Goal: Find specific page/section: Find specific page/section

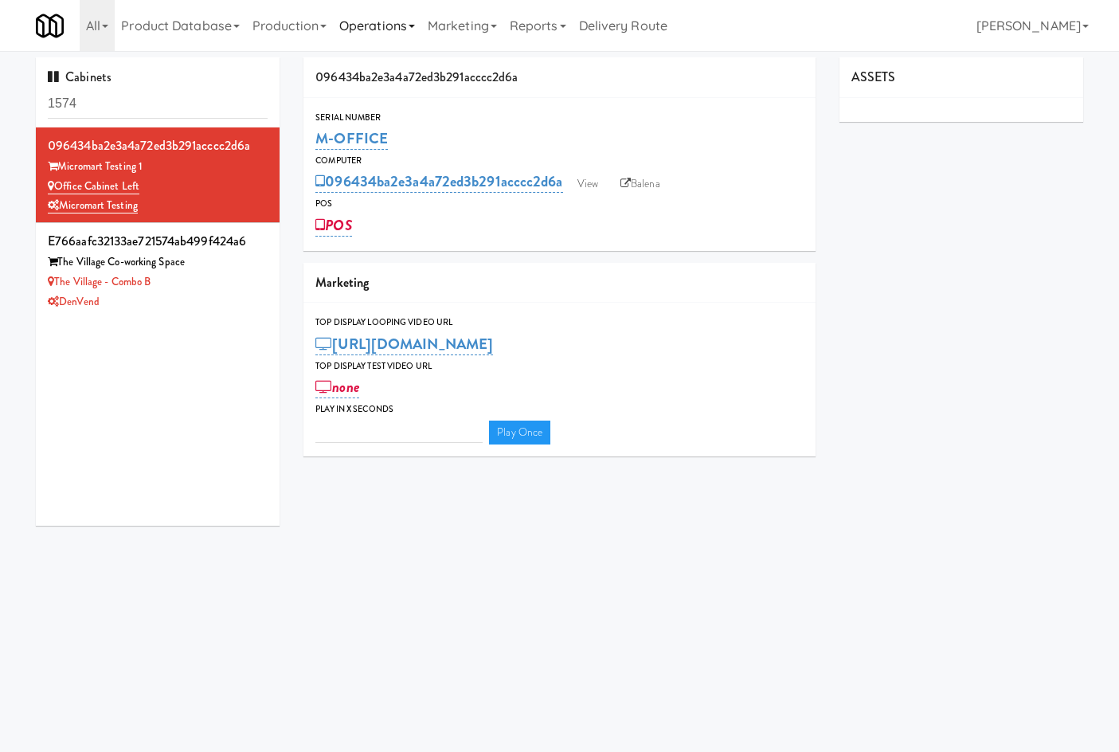
click at [409, 41] on link "Operations" at bounding box center [377, 25] width 88 height 51
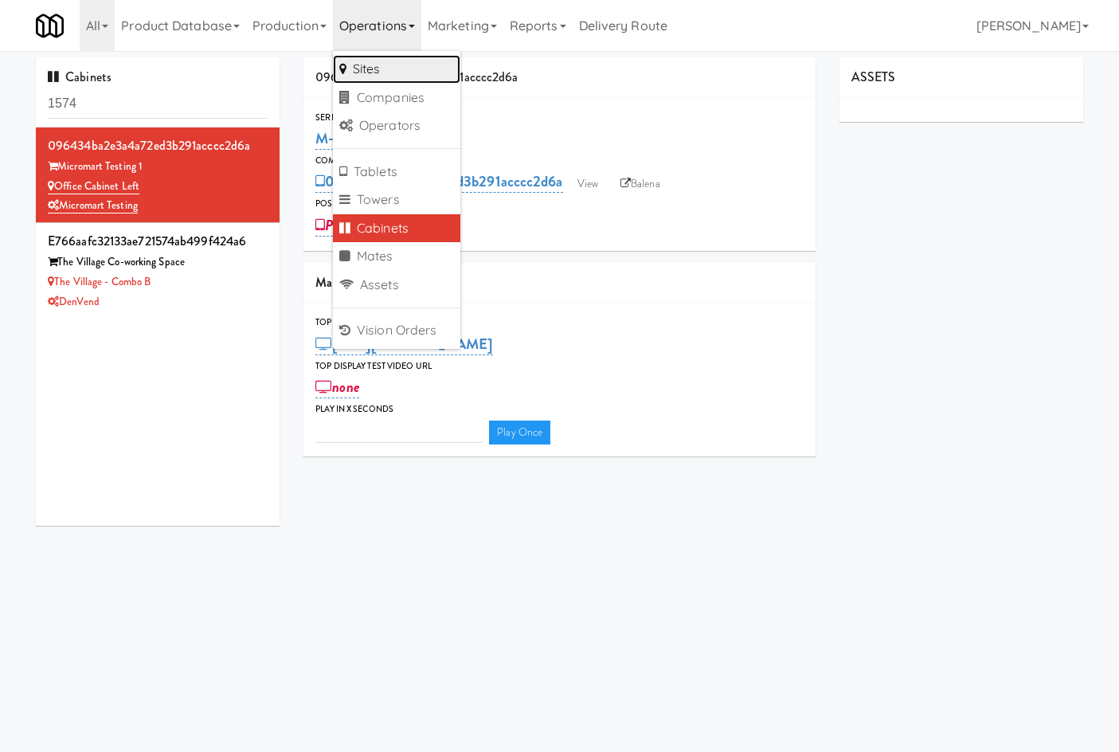
click at [384, 78] on link "Sites" at bounding box center [396, 69] width 127 height 29
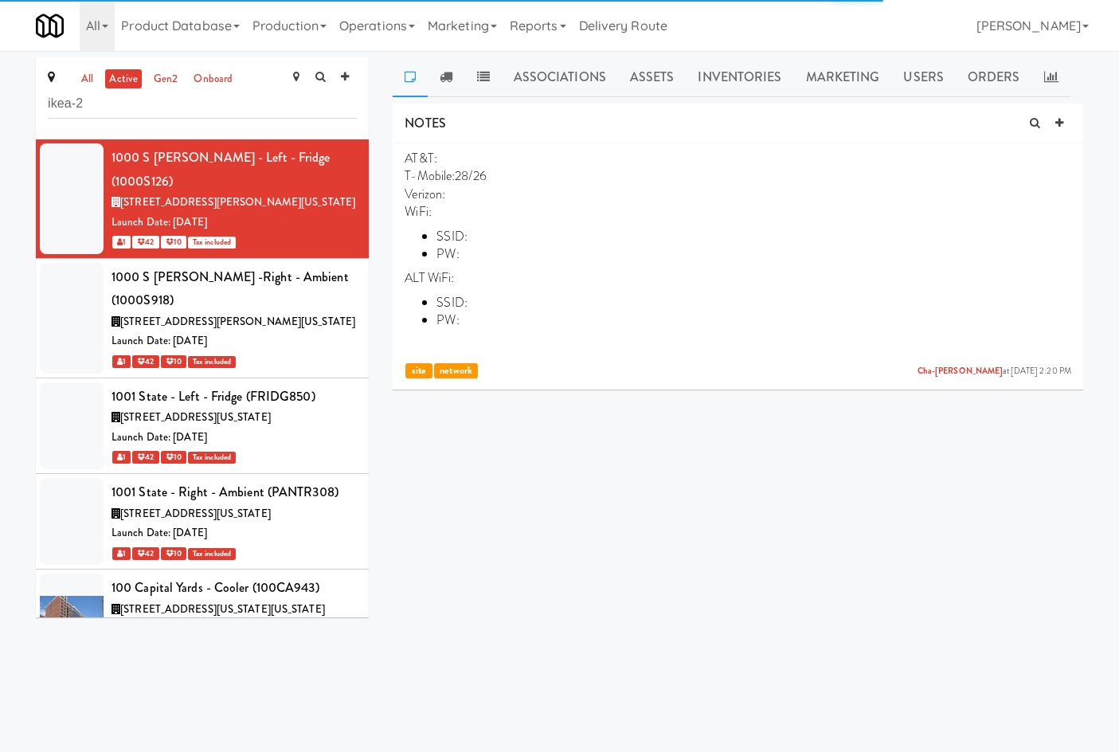
type input "ikea-2"
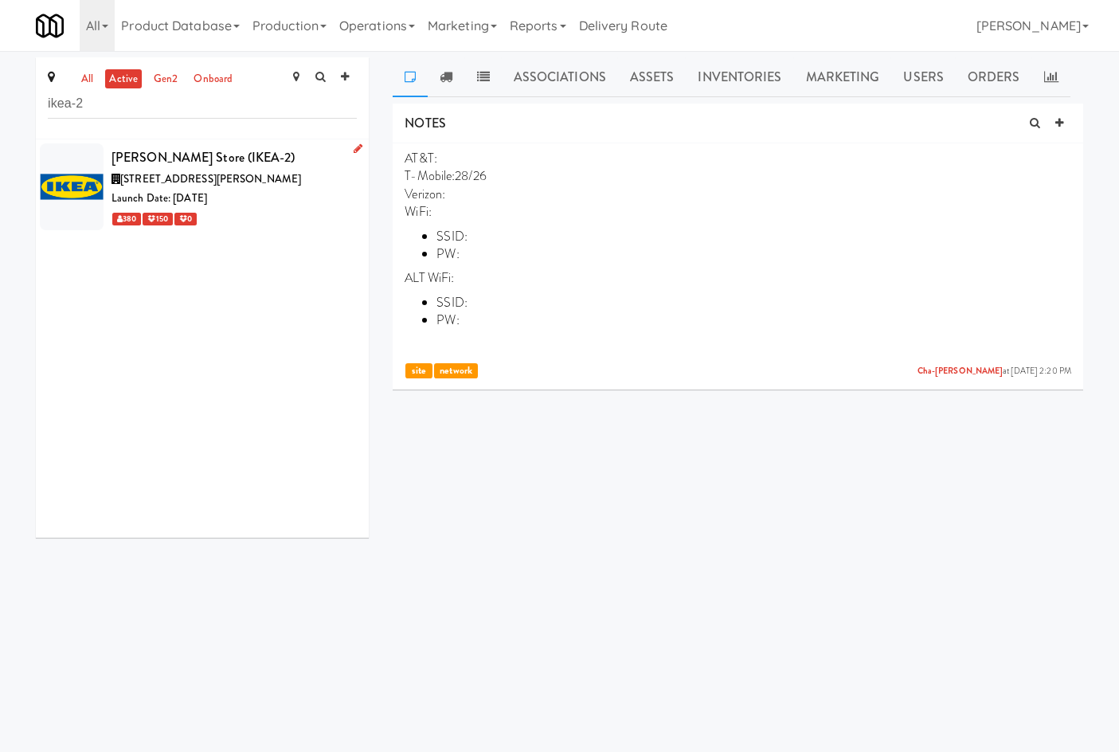
click at [271, 190] on div "Launch Date: [DATE]" at bounding box center [234, 199] width 245 height 20
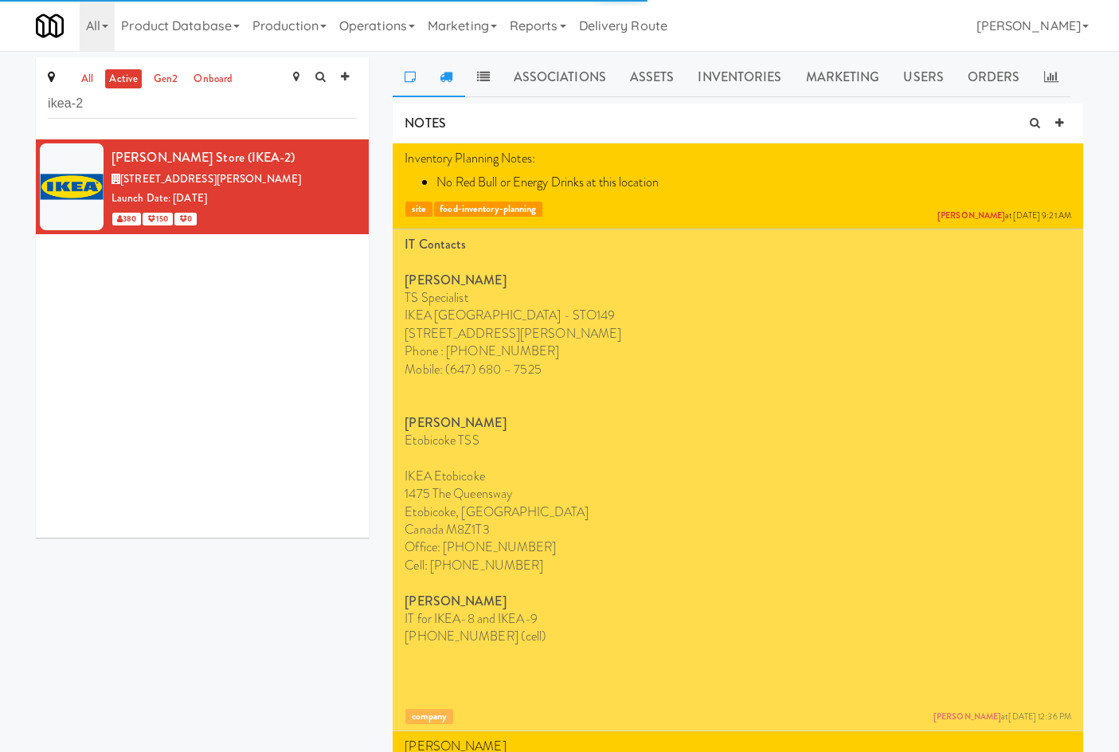
click at [448, 75] on icon at bounding box center [446, 76] width 13 height 13
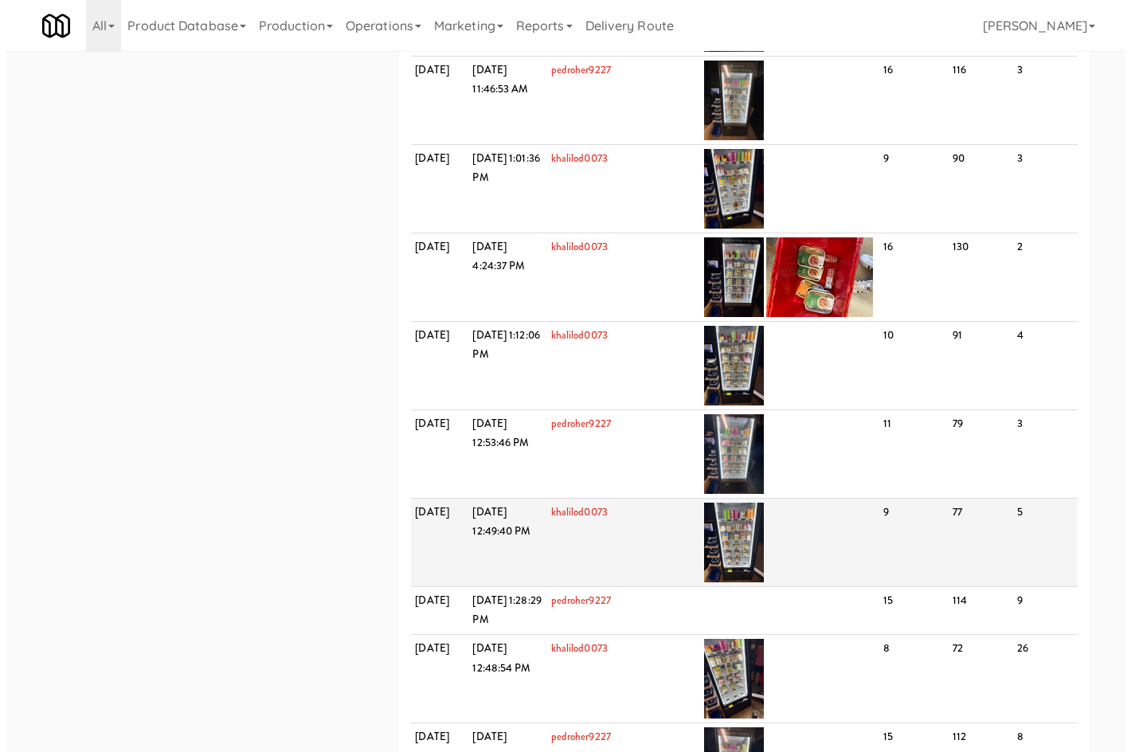
scroll to position [1673, 0]
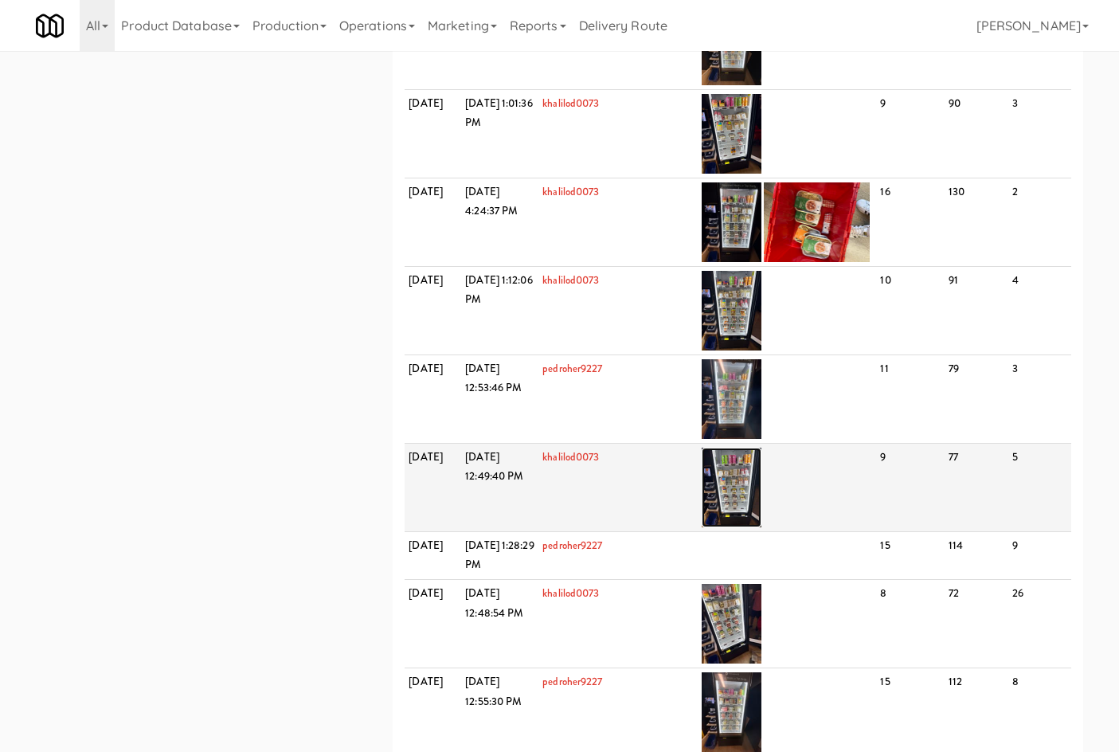
click at [734, 527] on img at bounding box center [732, 488] width 60 height 80
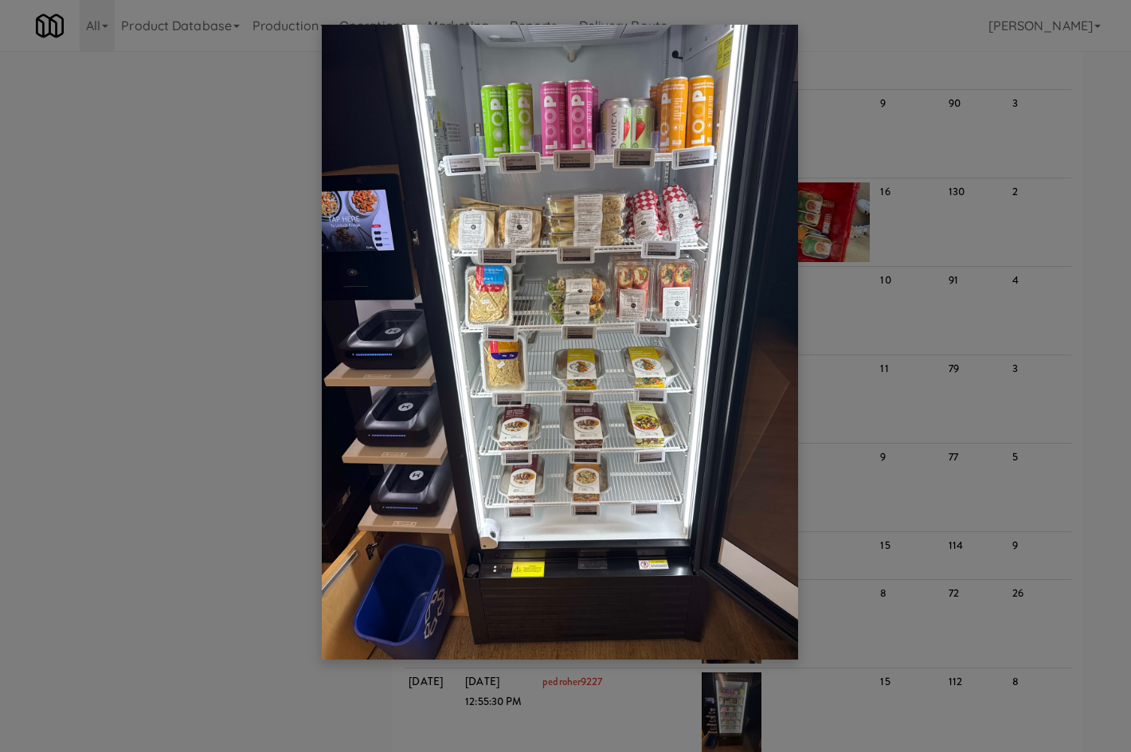
drag, startPoint x: 115, startPoint y: 500, endPoint x: 274, endPoint y: 505, distance: 159.4
click at [115, 500] on div at bounding box center [565, 376] width 1131 height 752
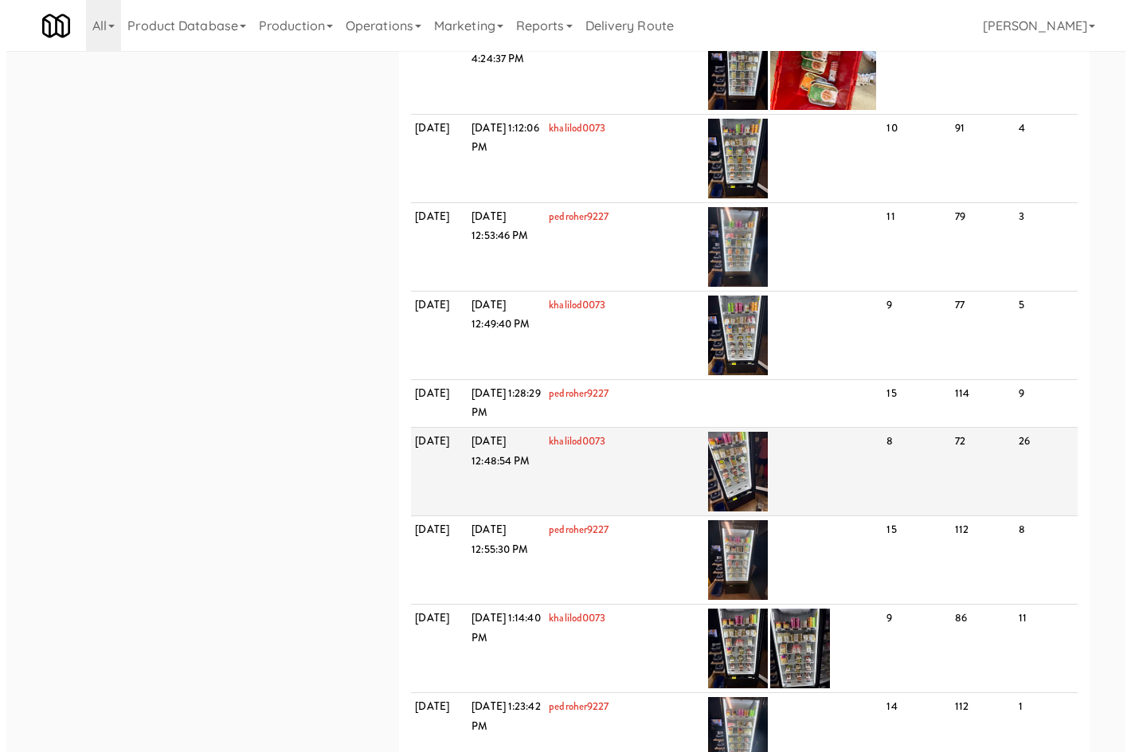
scroll to position [1858, 0]
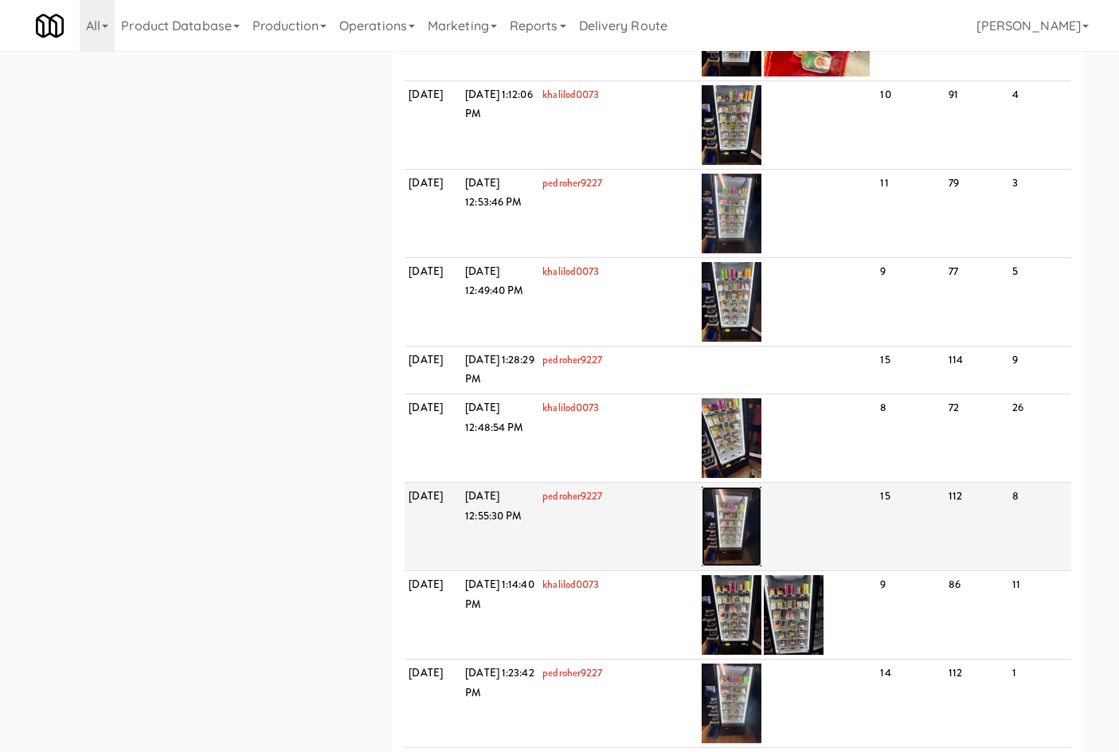
click at [744, 562] on img at bounding box center [732, 527] width 60 height 80
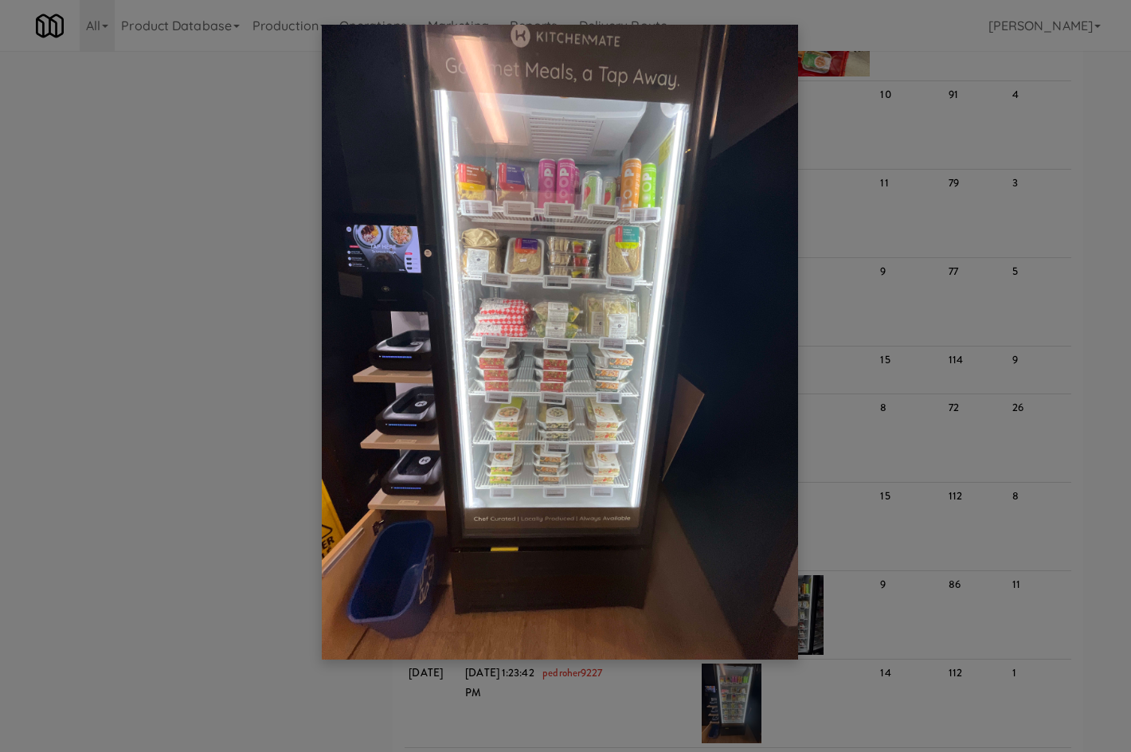
click at [238, 495] on div at bounding box center [565, 376] width 1131 height 752
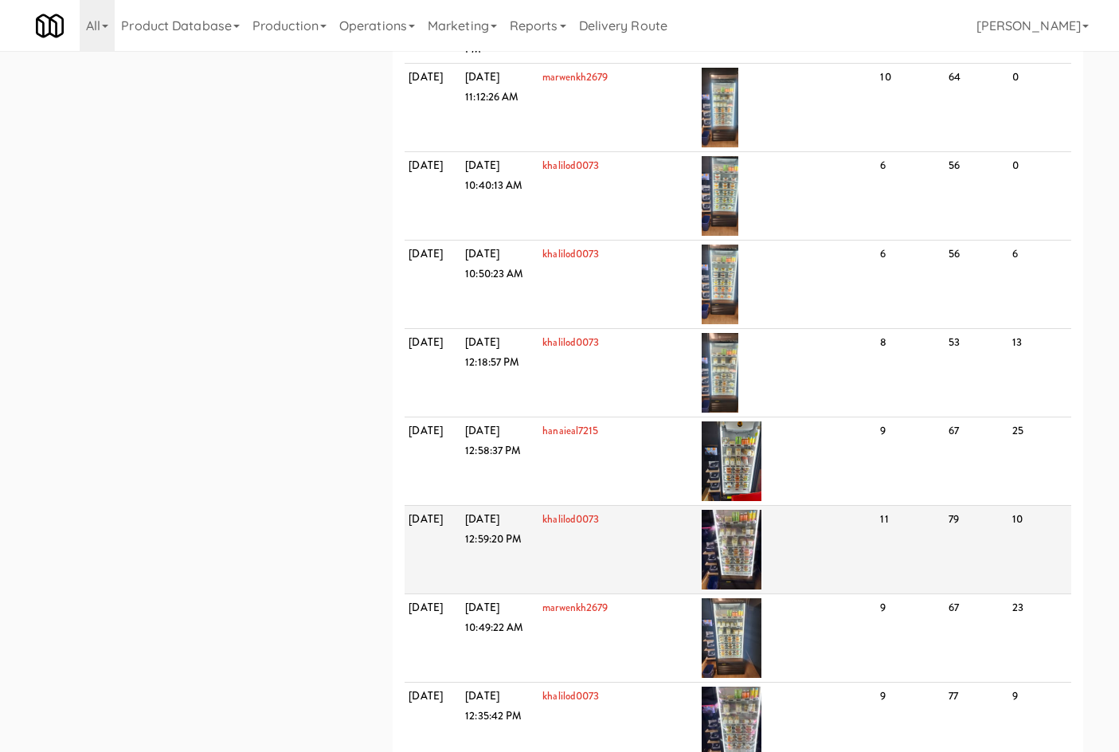
scroll to position [7248, 0]
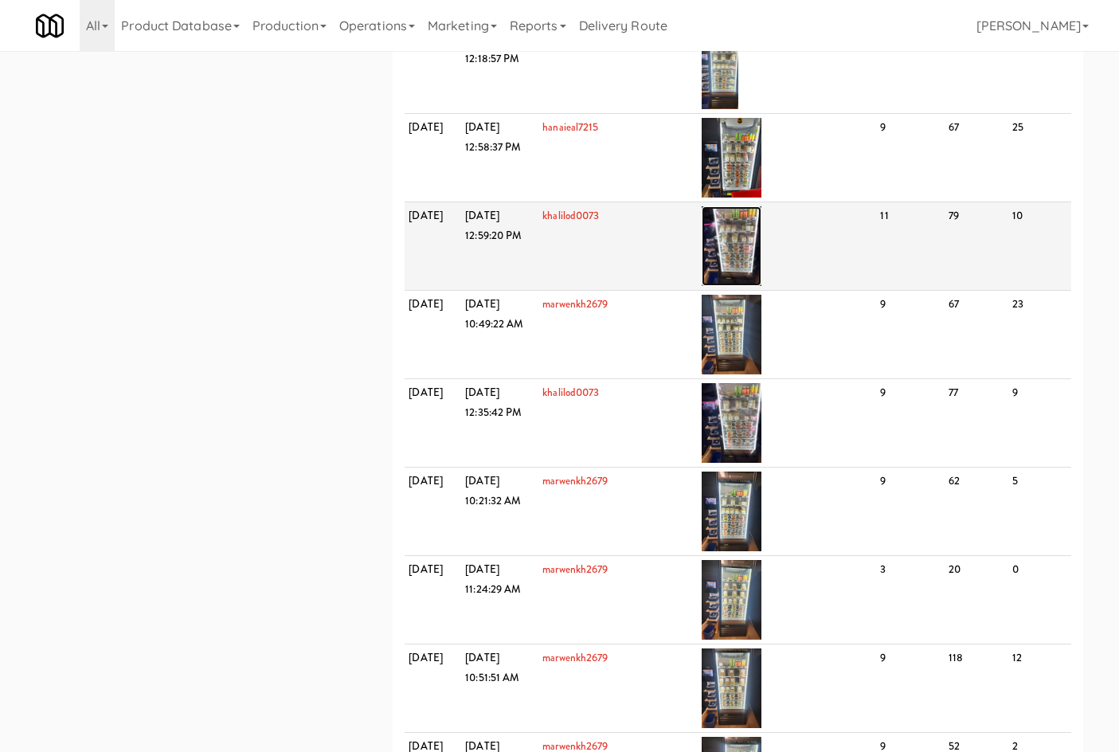
click at [761, 286] on img at bounding box center [732, 246] width 60 height 80
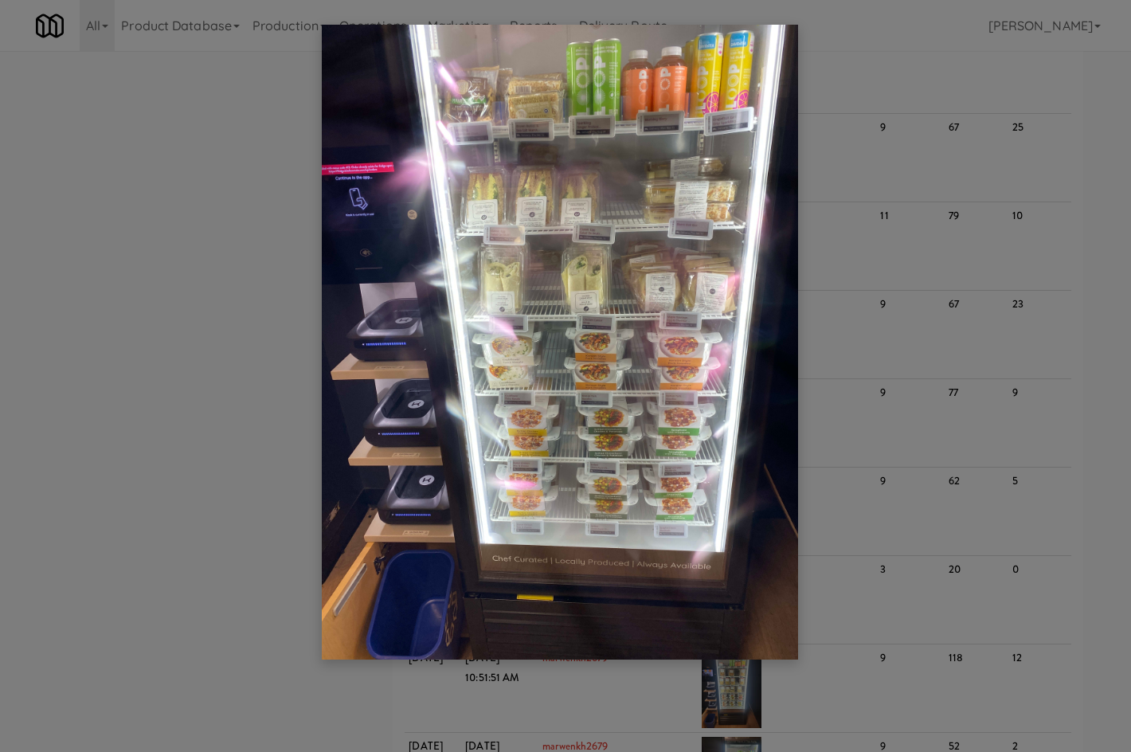
click at [862, 460] on div at bounding box center [565, 376] width 1131 height 752
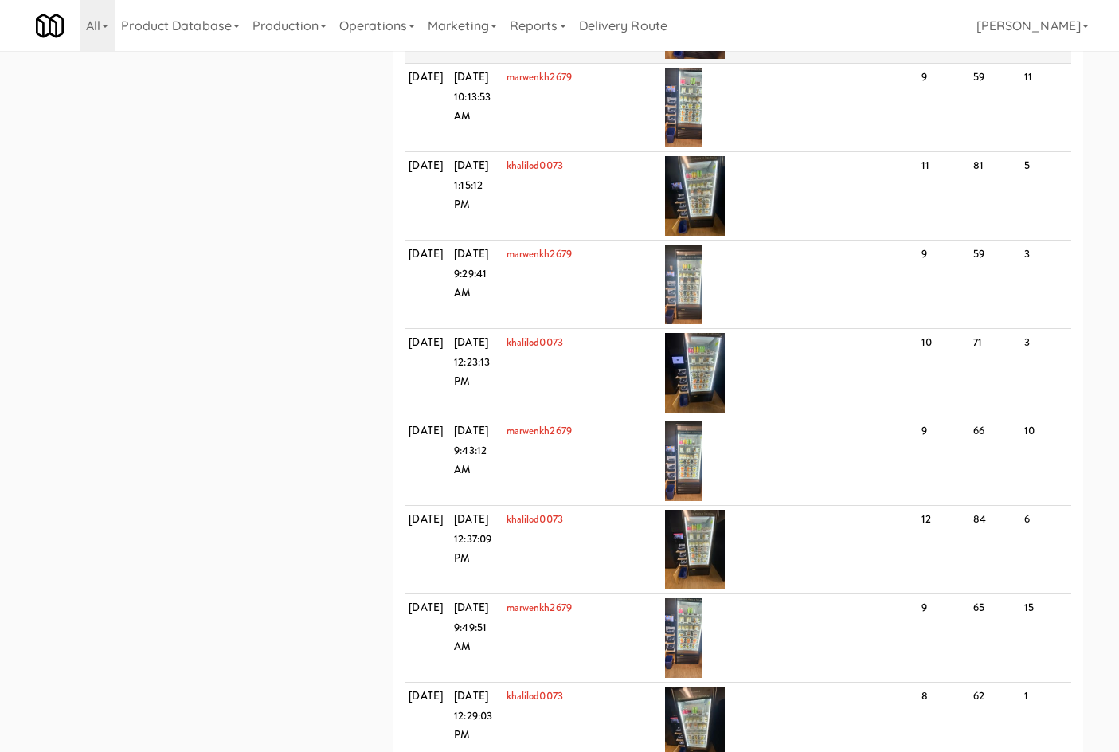
scroll to position [12687, 0]
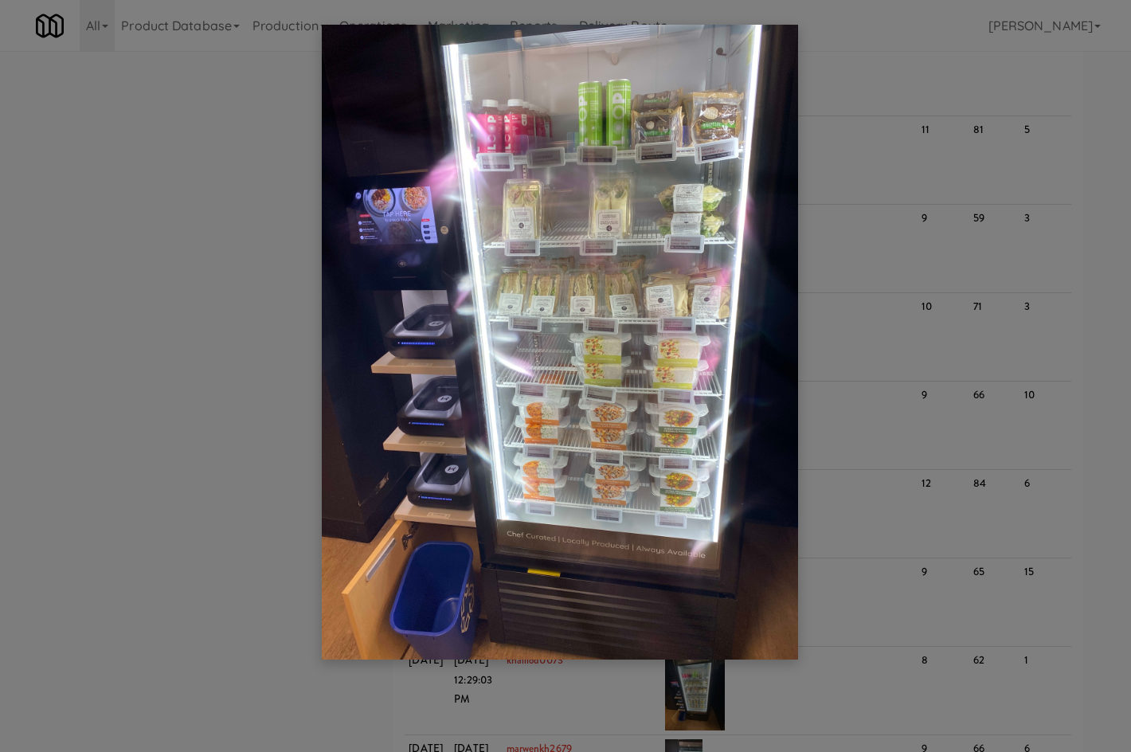
click at [296, 158] on div at bounding box center [565, 376] width 1131 height 752
